Goal: Communication & Community: Answer question/provide support

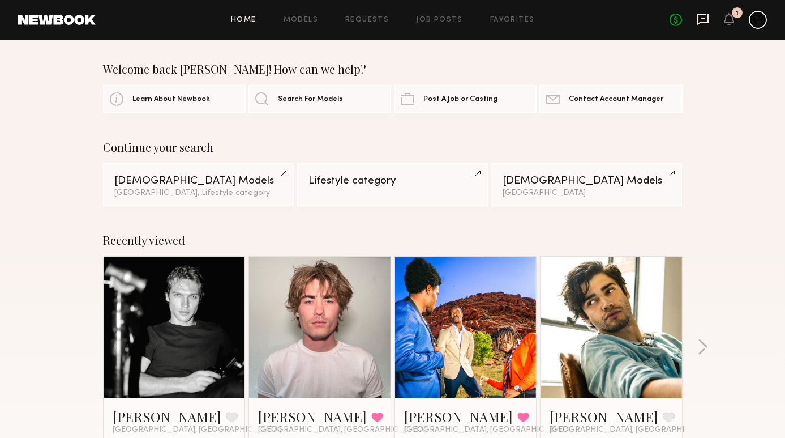
click at [704, 23] on icon at bounding box center [702, 19] width 11 height 11
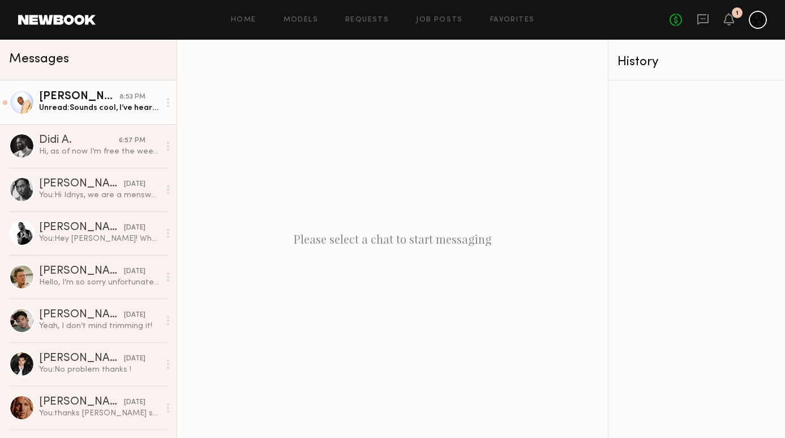
click at [100, 101] on div "[PERSON_NAME]" at bounding box center [79, 96] width 80 height 11
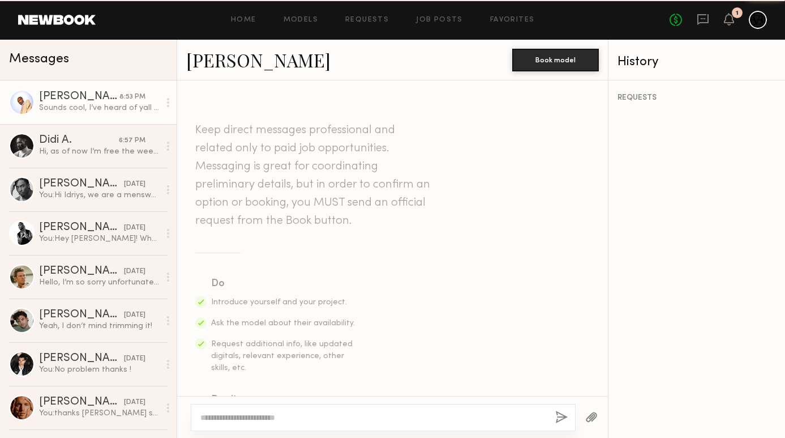
scroll to position [384, 0]
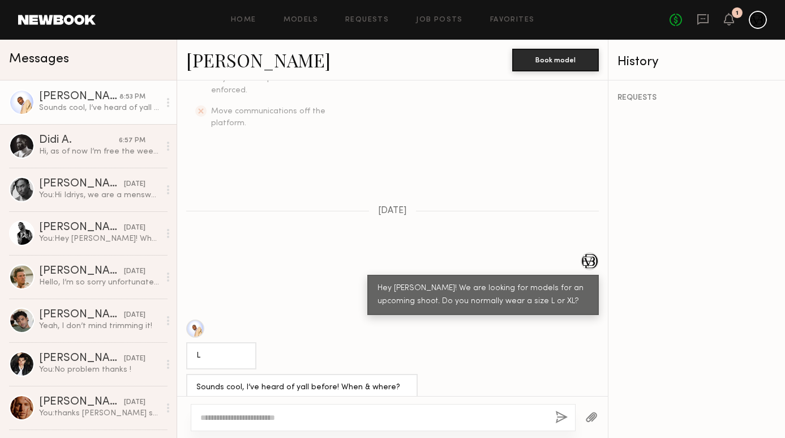
click at [85, 12] on header "Home Models Requests Job Posts Favorites Sign Out No fees up to $5,000 1" at bounding box center [392, 20] width 785 height 40
click at [85, 18] on link at bounding box center [57, 20] width 78 height 10
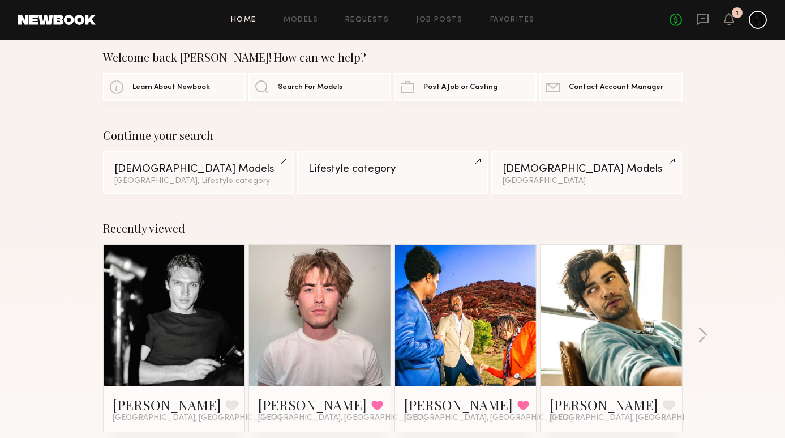
scroll to position [17, 0]
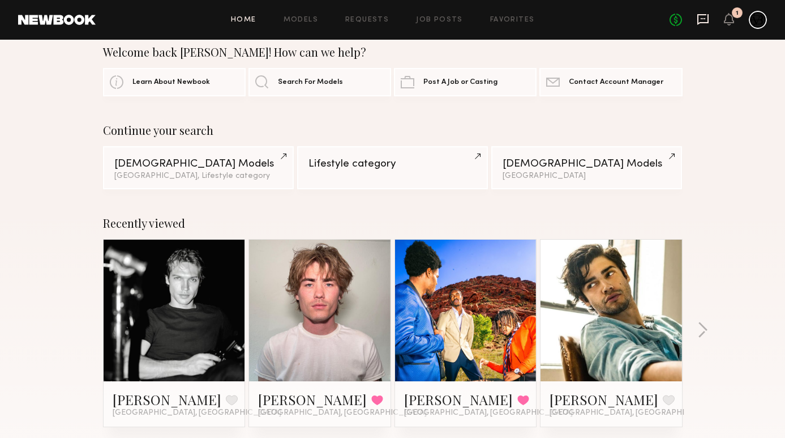
click at [701, 21] on icon at bounding box center [703, 19] width 12 height 12
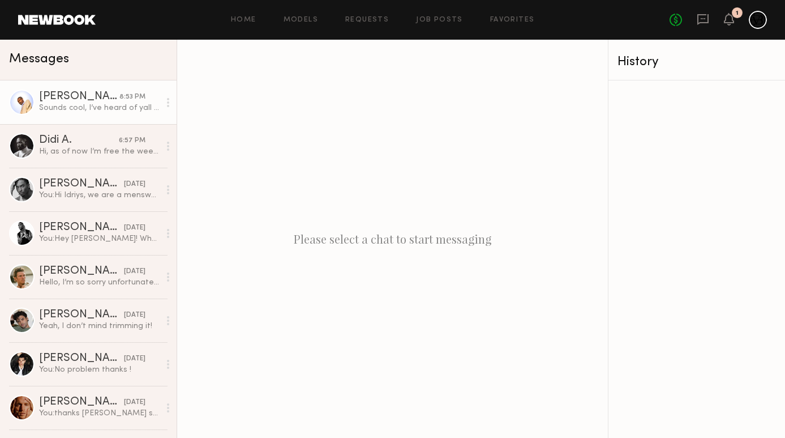
click at [65, 106] on div "Sounds cool, I’ve heard of yall before! When & where? What’s the pay rate?" at bounding box center [99, 107] width 121 height 11
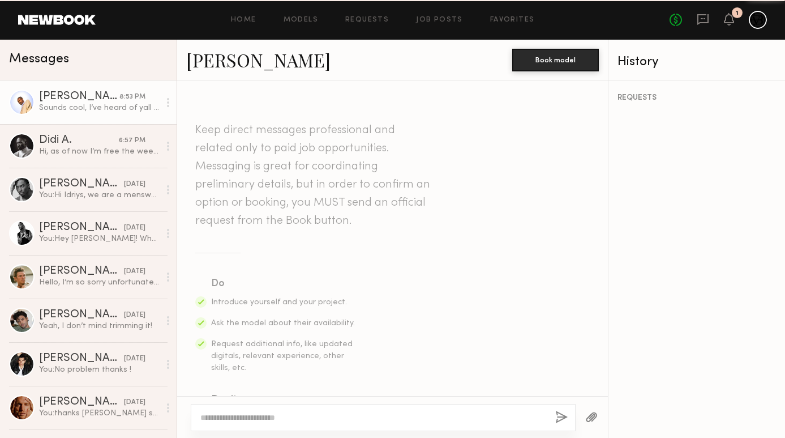
scroll to position [384, 0]
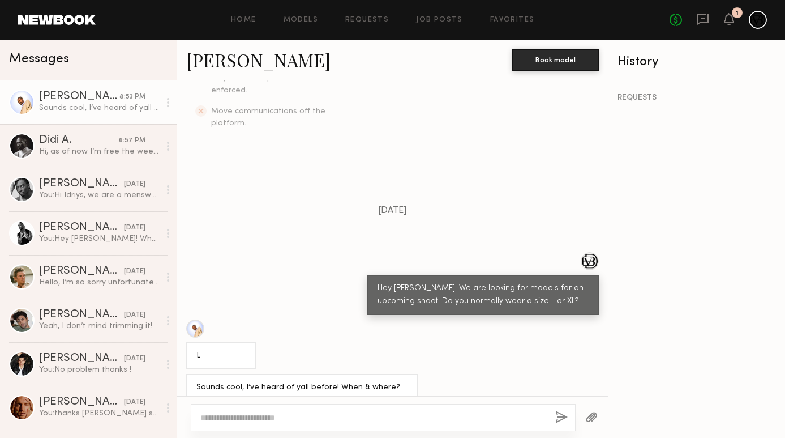
click at [194, 319] on div at bounding box center [195, 328] width 18 height 18
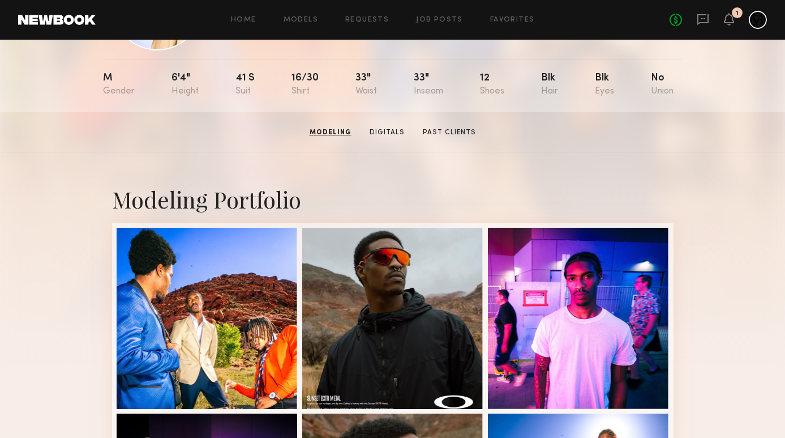
scroll to position [18, 0]
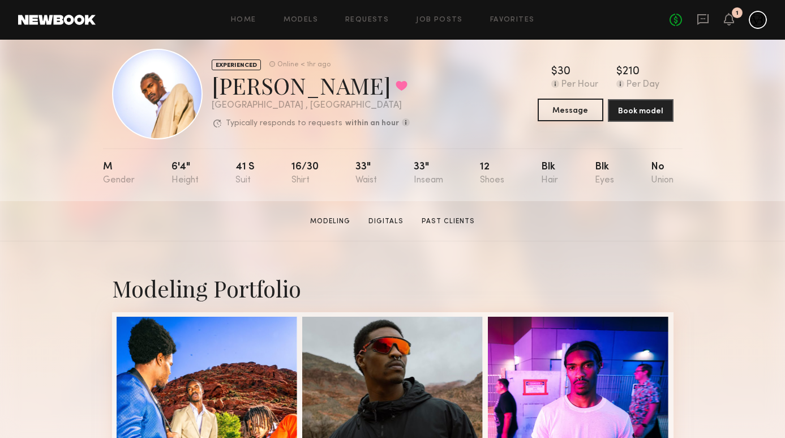
click at [584, 109] on button "Message" at bounding box center [571, 109] width 66 height 23
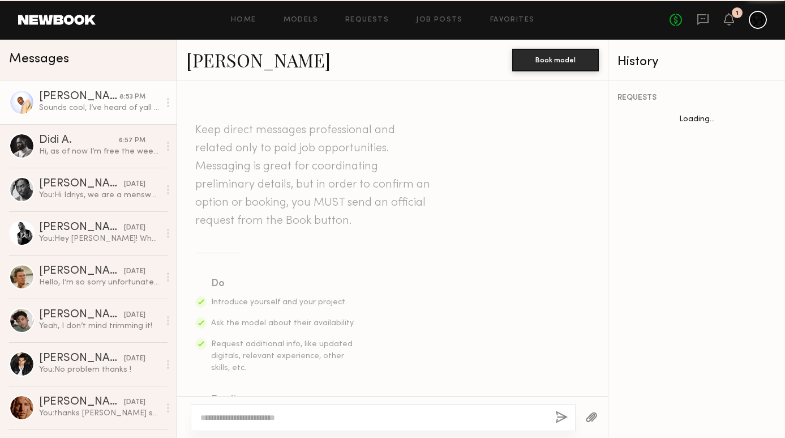
scroll to position [384, 0]
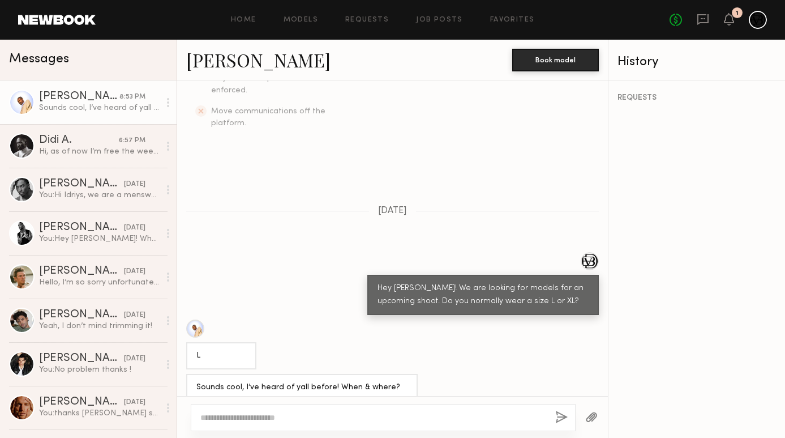
click at [414, 420] on textarea at bounding box center [373, 416] width 346 height 11
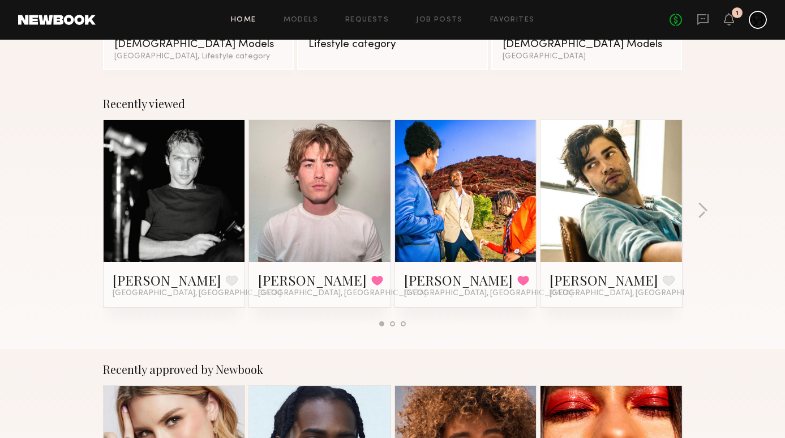
scroll to position [148, 0]
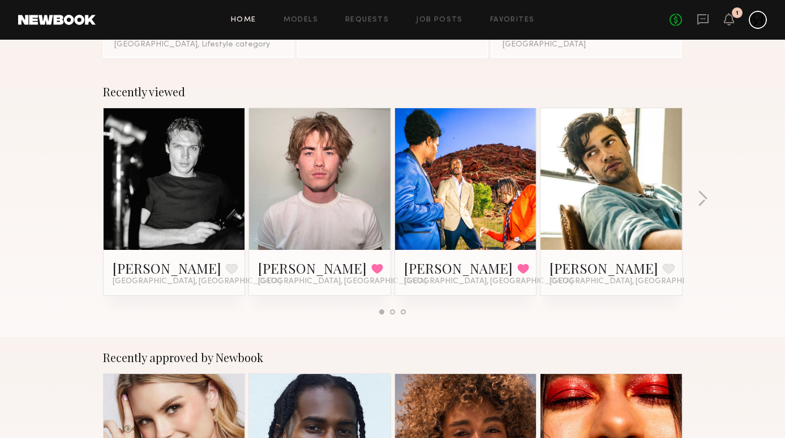
click at [187, 179] on link at bounding box center [174, 178] width 69 height 141
click at [193, 277] on div "Sasha P. Favorite Los Angeles, CA" at bounding box center [174, 272] width 123 height 27
click at [199, 207] on link at bounding box center [174, 178] width 69 height 141
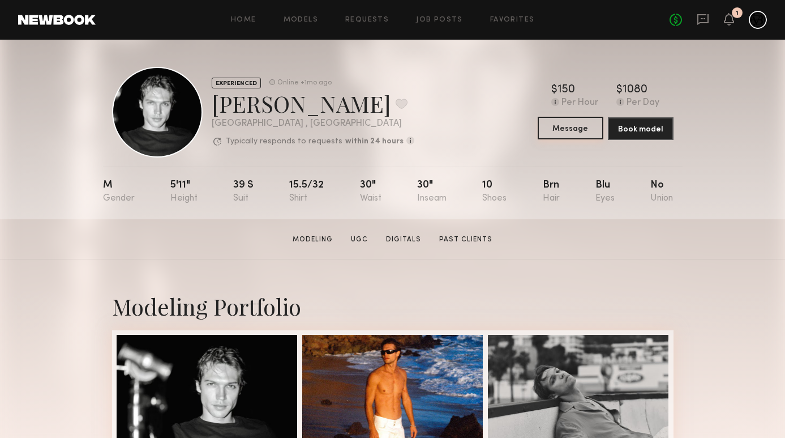
click at [586, 128] on button "Message" at bounding box center [571, 128] width 66 height 23
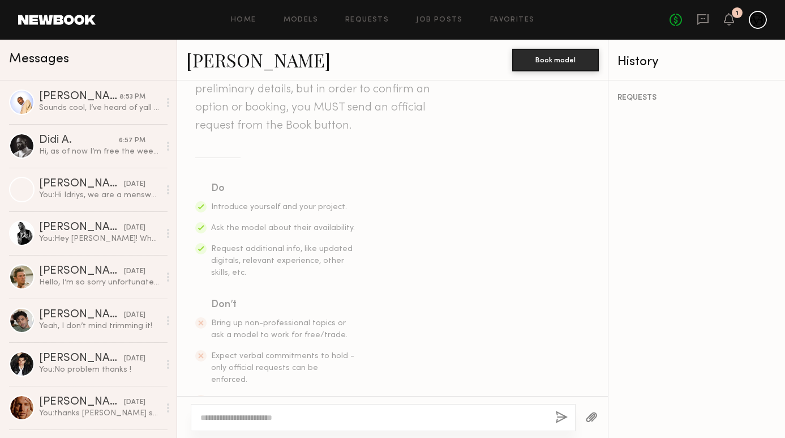
scroll to position [130, 0]
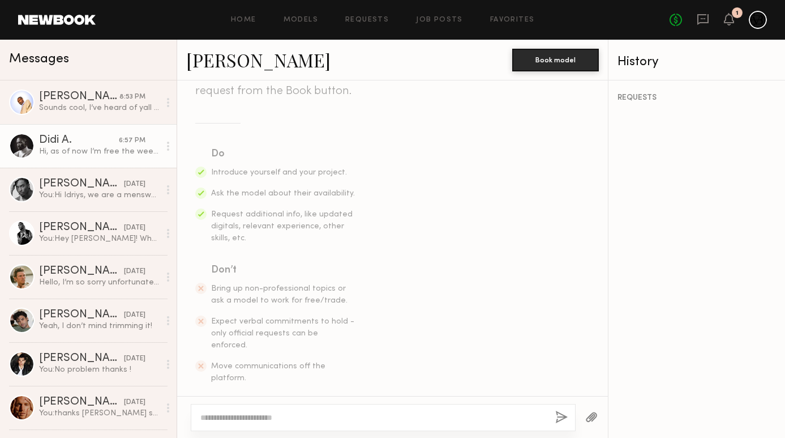
click at [98, 147] on div "Hi, as of now I’m free the weeks of 9/29 and 10/13 and then outside of that am …" at bounding box center [99, 151] width 121 height 11
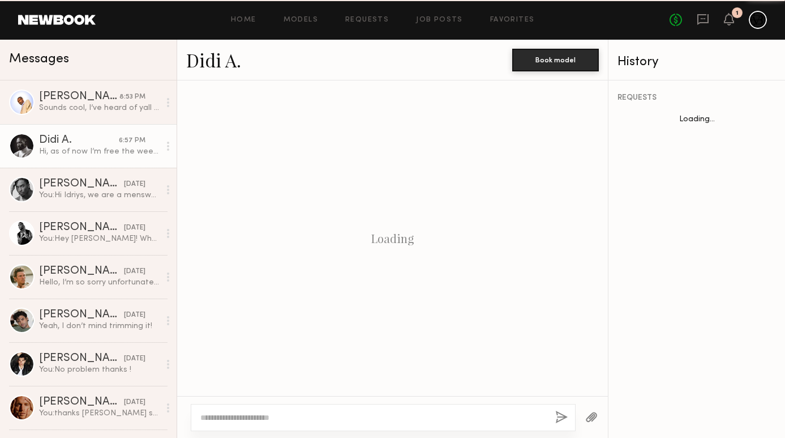
scroll to position [355, 0]
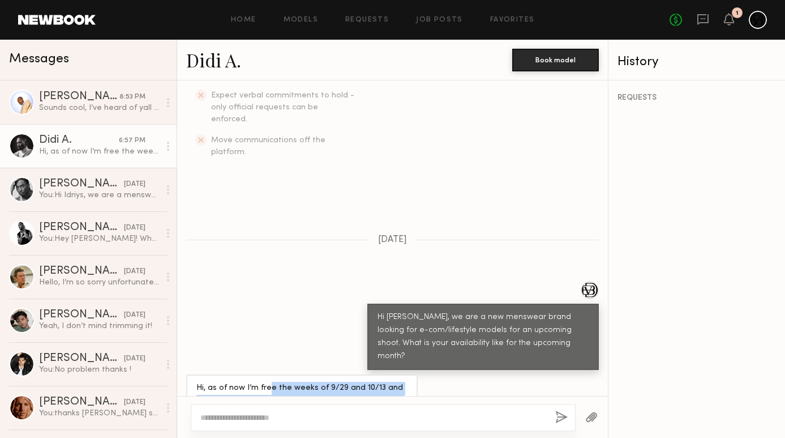
drag, startPoint x: 378, startPoint y: 373, endPoint x: 265, endPoint y: 350, distance: 115.4
click at [265, 381] on div "Hi, as of now I’m free the weeks of 9/29 and 10/13 and then outside of that am …" at bounding box center [301, 400] width 211 height 39
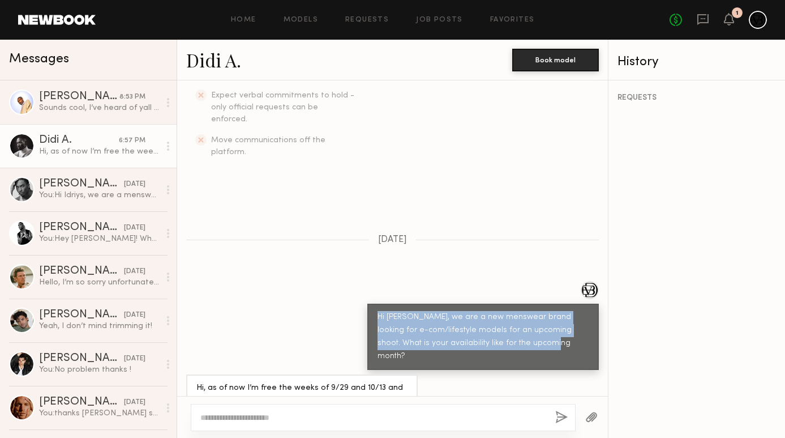
drag, startPoint x: 537, startPoint y: 317, endPoint x: 378, endPoint y: 293, distance: 160.9
click at [378, 311] on div "Hi Didi, we are a new menswear brand looking for e-com/lifestyle models for an …" at bounding box center [483, 337] width 211 height 52
copy div "Hi Didi, we are a new menswear brand looking for e-com/lifestyle models for an …"
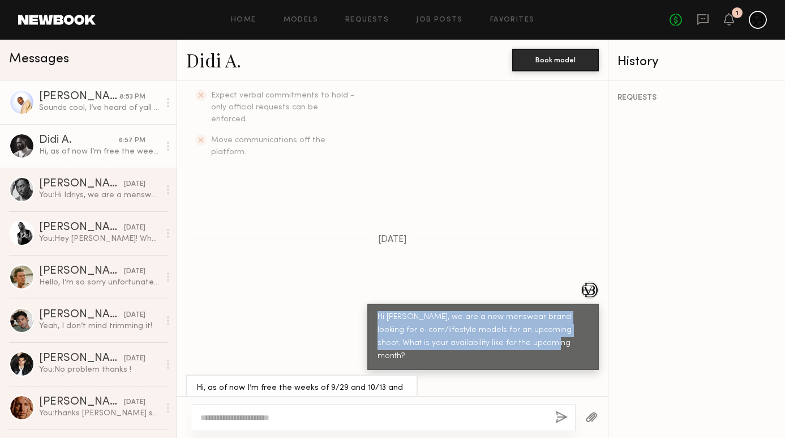
click at [104, 114] on link "Justin B. 8:53 PM Sounds cool, I’ve heard of yall before! When & where? What’s …" at bounding box center [88, 102] width 177 height 44
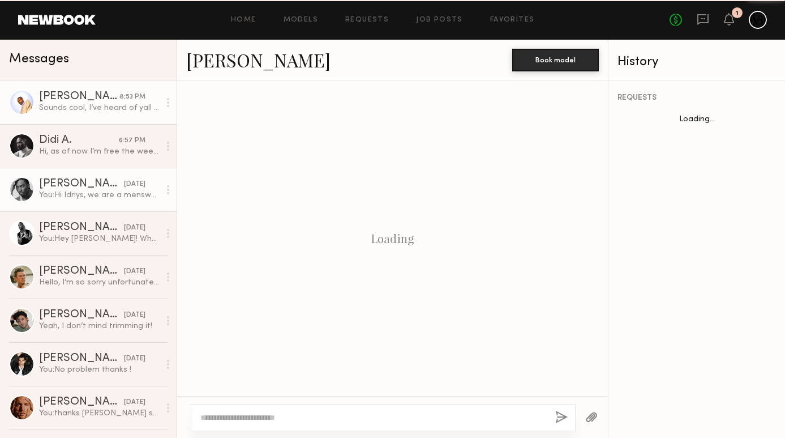
scroll to position [384, 0]
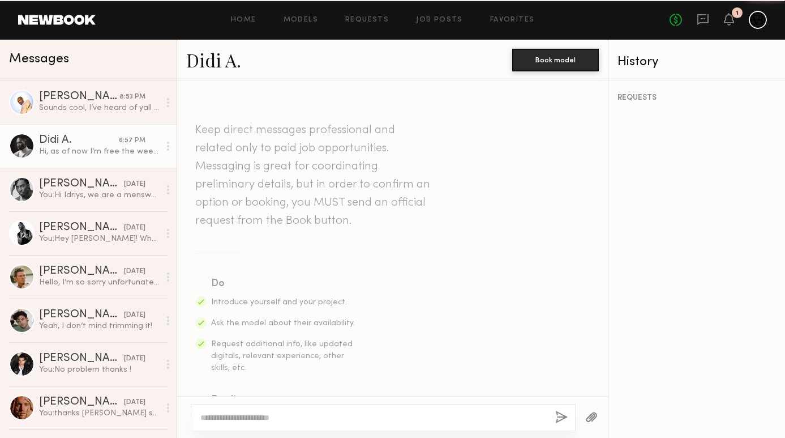
scroll to position [355, 0]
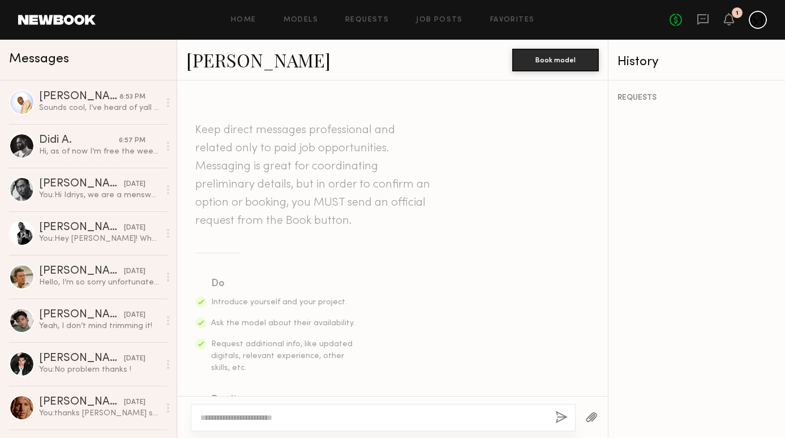
click at [285, 422] on textarea at bounding box center [373, 416] width 346 height 11
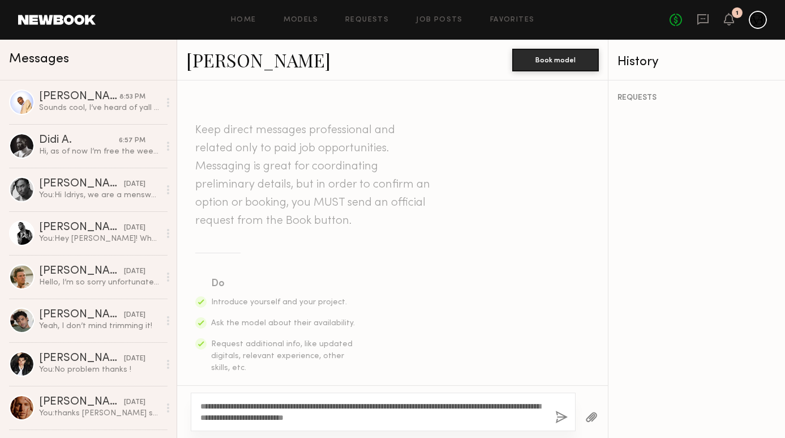
click at [218, 403] on textarea "**********" at bounding box center [373, 411] width 346 height 23
drag, startPoint x: 263, startPoint y: 406, endPoint x: 351, endPoint y: 408, distance: 87.7
click at [351, 408] on textarea "**********" at bounding box center [373, 411] width 346 height 23
click at [388, 413] on textarea "**********" at bounding box center [373, 411] width 346 height 23
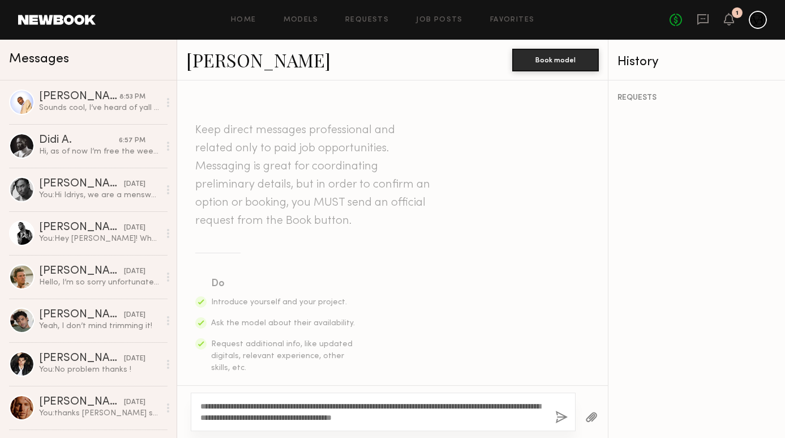
drag, startPoint x: 348, startPoint y: 417, endPoint x: 492, endPoint y: 419, distance: 144.3
click at [492, 419] on textarea "**********" at bounding box center [373, 411] width 346 height 23
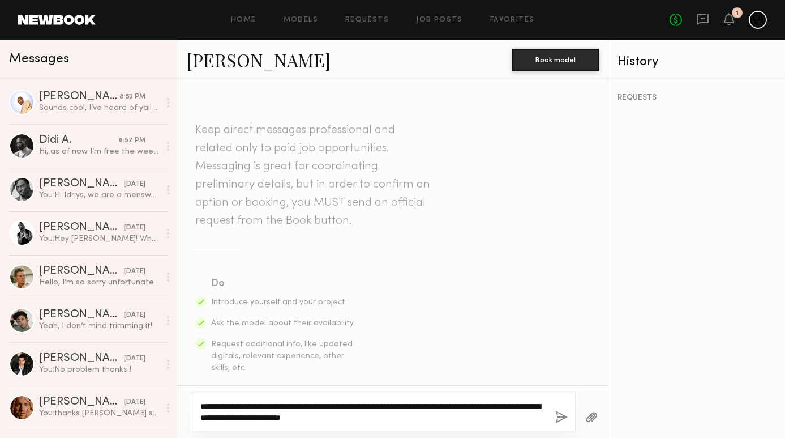
drag, startPoint x: 424, startPoint y: 416, endPoint x: 366, endPoint y: 415, distance: 58.3
click at [366, 415] on textarea "**********" at bounding box center [373, 411] width 346 height 23
type textarea "**********"
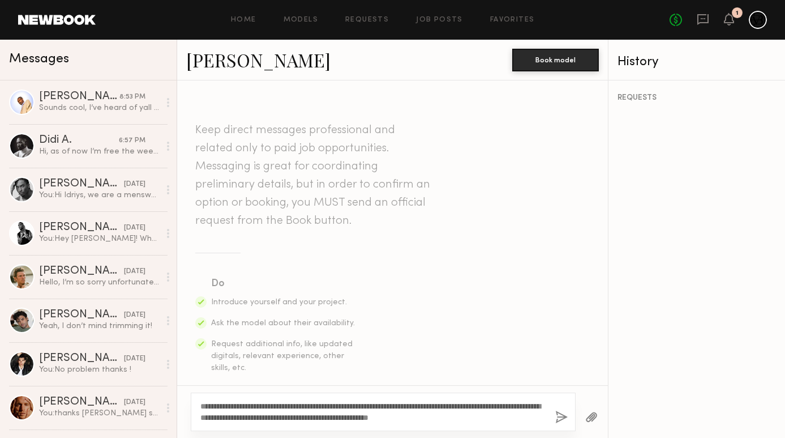
click at [562, 418] on button "button" at bounding box center [561, 417] width 12 height 14
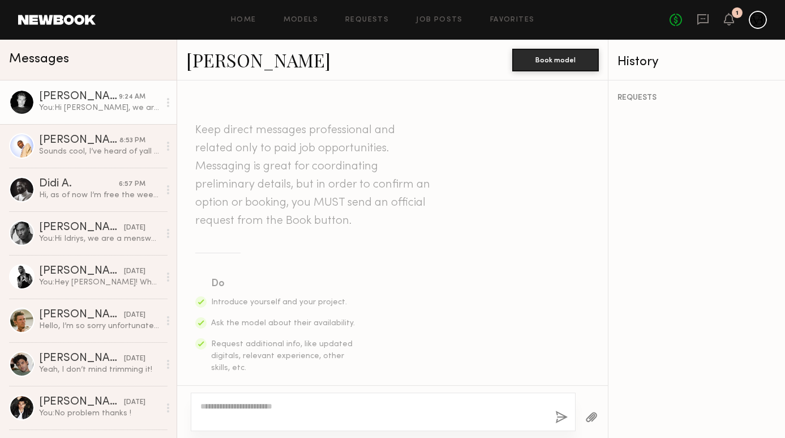
scroll to position [312, 0]
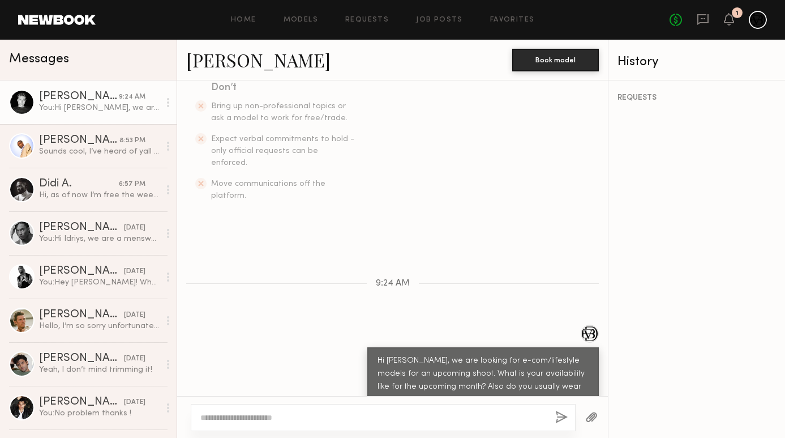
click at [231, 63] on link "Sasha P." at bounding box center [258, 60] width 144 height 24
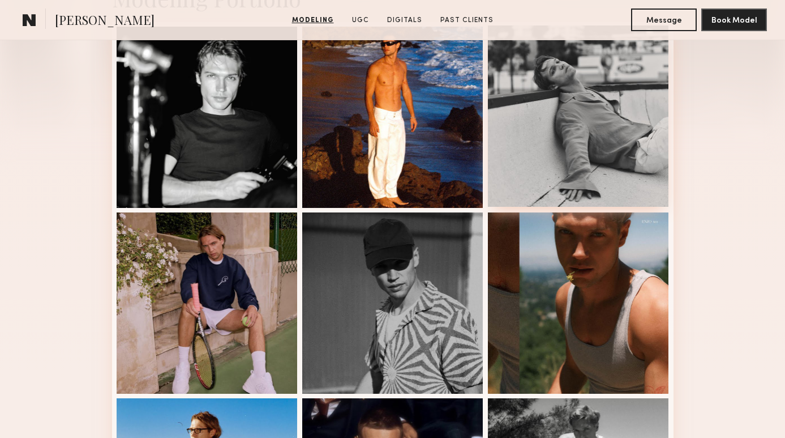
scroll to position [370, 0]
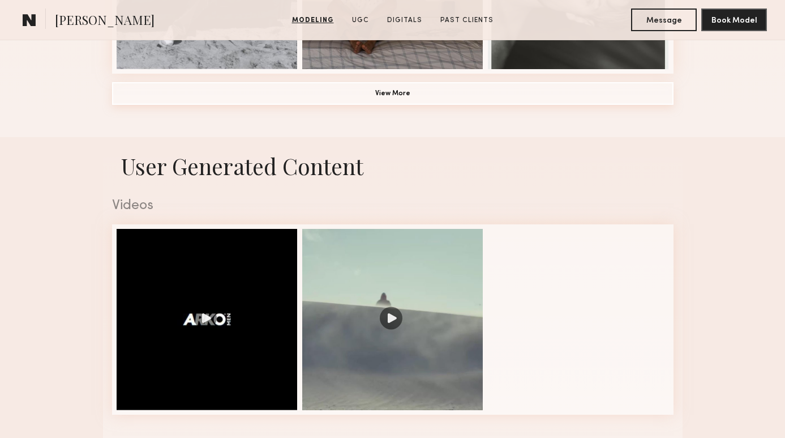
scroll to position [1008, 0]
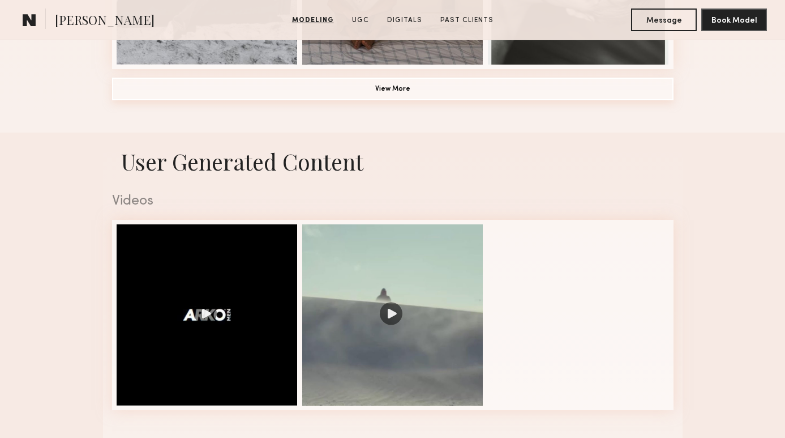
click at [448, 85] on button "View More" at bounding box center [392, 89] width 561 height 23
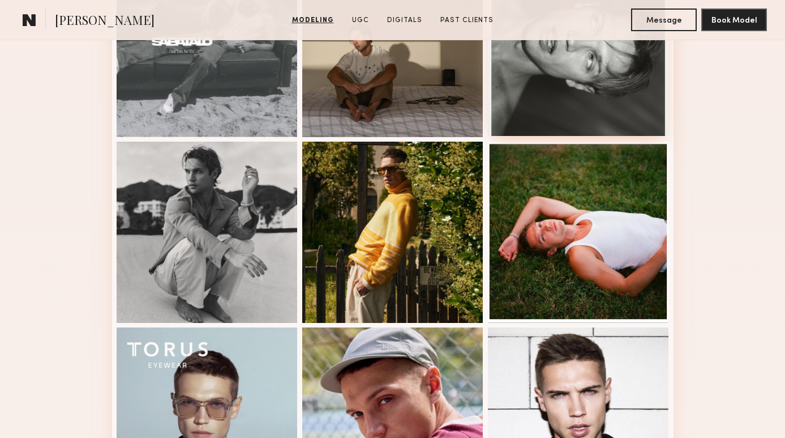
scroll to position [939, 0]
